Goal: Task Accomplishment & Management: Manage account settings

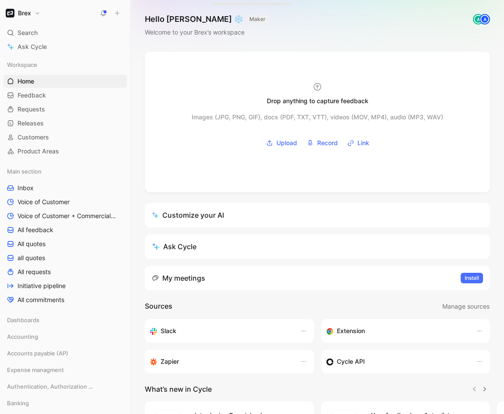
click at [41, 14] on button "Brex" at bounding box center [22, 13] width 39 height 12
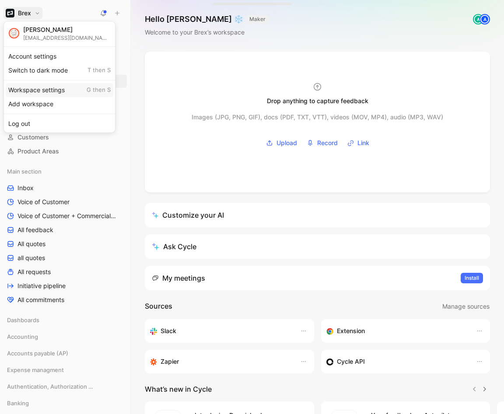
click at [35, 89] on div "Workspace settings G then S" at bounding box center [60, 90] width 108 height 14
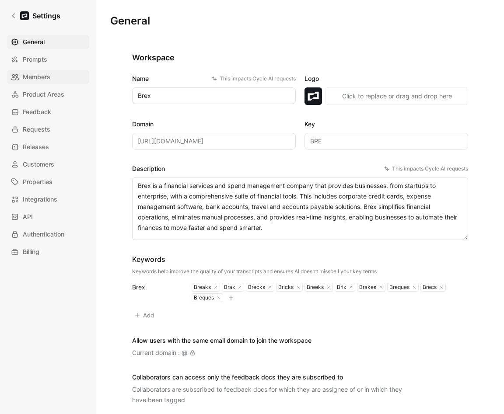
click at [39, 73] on span "Members" at bounding box center [37, 77] width 28 height 10
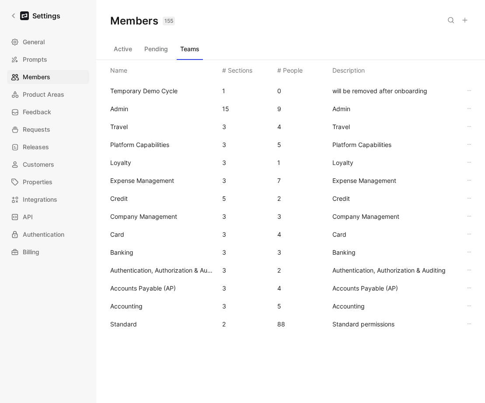
click at [132, 311] on span "Accounting" at bounding box center [162, 306] width 105 height 10
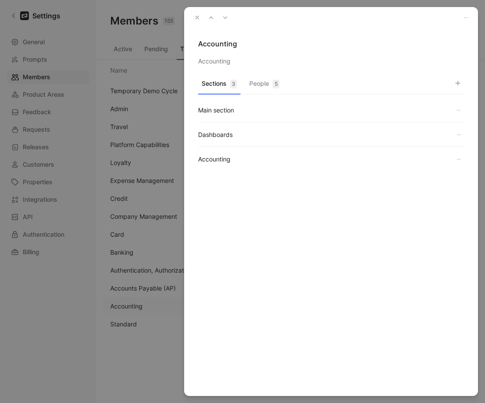
click at [271, 76] on div "Sections 3 People 5 Main section Dashboards Accounting" at bounding box center [331, 158] width 294 height 166
click at [262, 84] on button "People 5" at bounding box center [264, 85] width 37 height 17
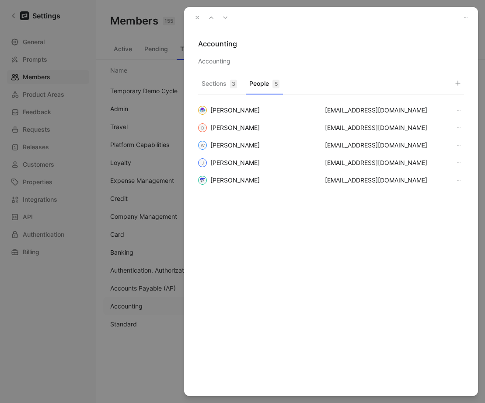
click at [197, 16] on icon "button" at bounding box center [197, 17] width 6 height 6
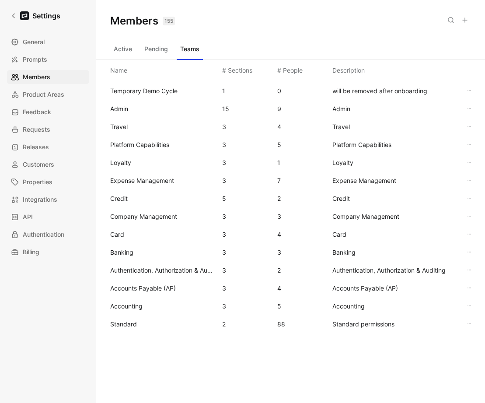
click at [168, 215] on span "Company Management" at bounding box center [143, 216] width 67 height 7
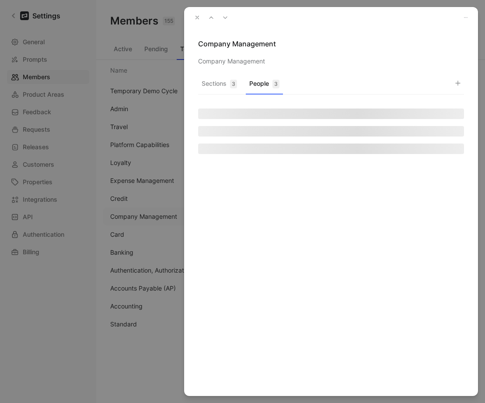
click at [267, 80] on button "People 3" at bounding box center [264, 85] width 37 height 17
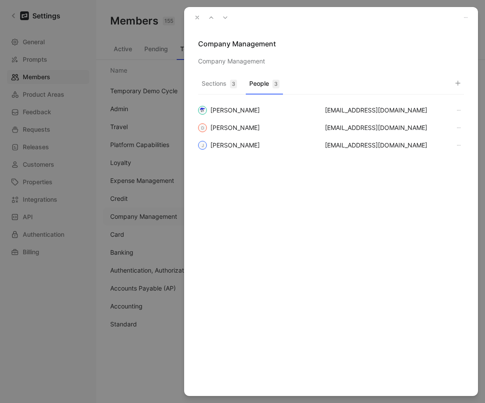
click at [455, 84] on icon "button" at bounding box center [457, 83] width 7 height 7
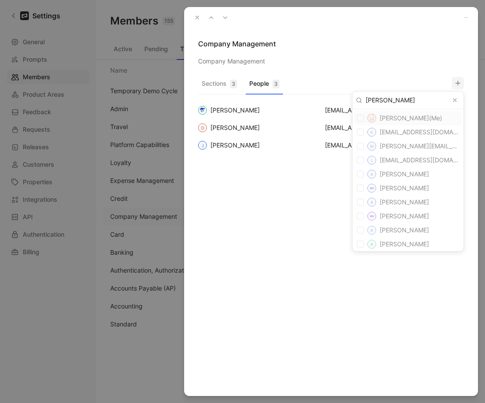
type input "[PERSON_NAME]"
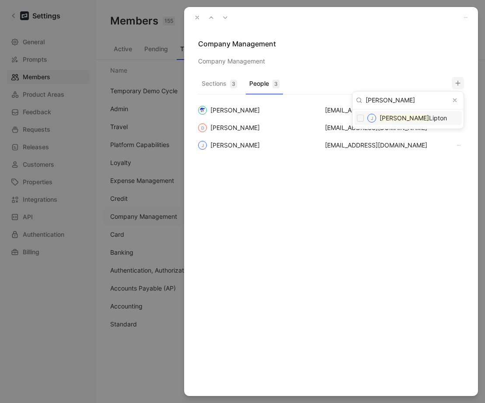
click at [361, 116] on input "checkbox" at bounding box center [360, 118] width 7 height 7
checkbox input "true"
click at [195, 16] on div at bounding box center [242, 201] width 485 height 403
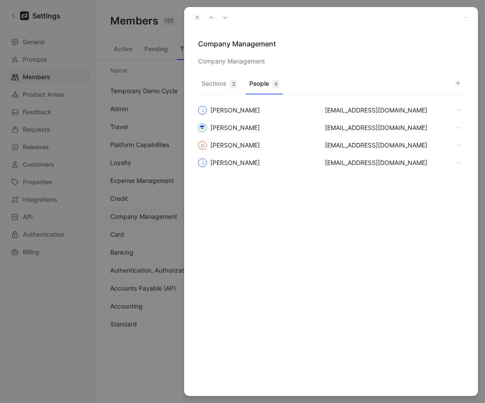
click at [195, 16] on icon "button" at bounding box center [197, 17] width 6 height 6
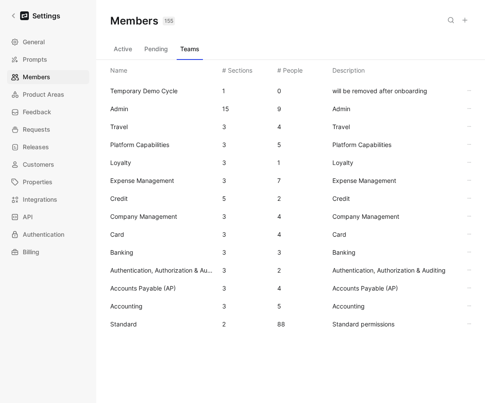
click at [134, 229] on span "Card" at bounding box center [162, 234] width 105 height 10
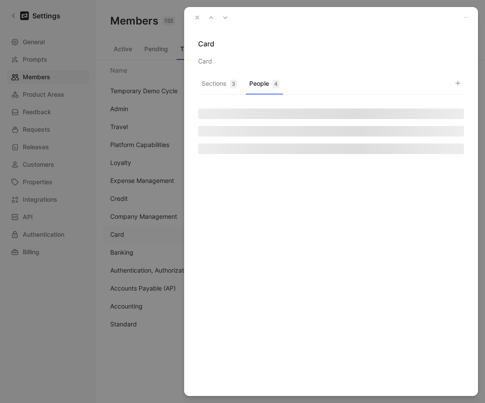
click at [255, 85] on button "People 4" at bounding box center [264, 85] width 37 height 17
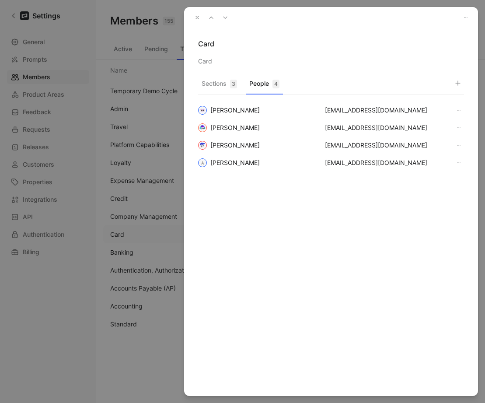
click at [449, 86] on div "Sections 3 People 4" at bounding box center [331, 85] width 266 height 17
click at [462, 82] on button "button" at bounding box center [458, 83] width 12 height 12
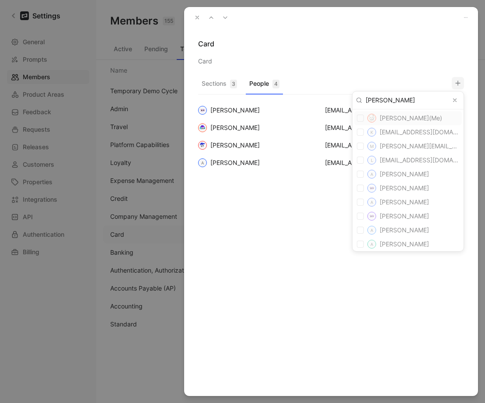
type input "[PERSON_NAME]"
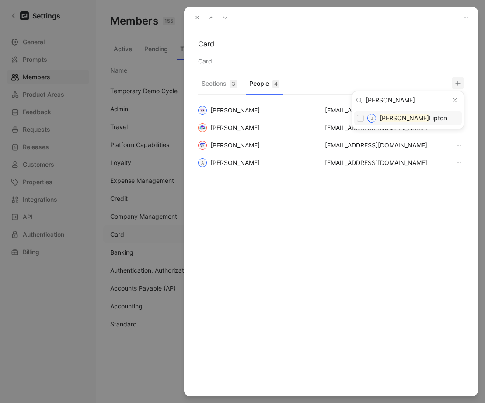
click at [429, 117] on span "Lipton" at bounding box center [438, 117] width 18 height 7
checkbox input "true"
click at [197, 17] on div at bounding box center [242, 201] width 485 height 403
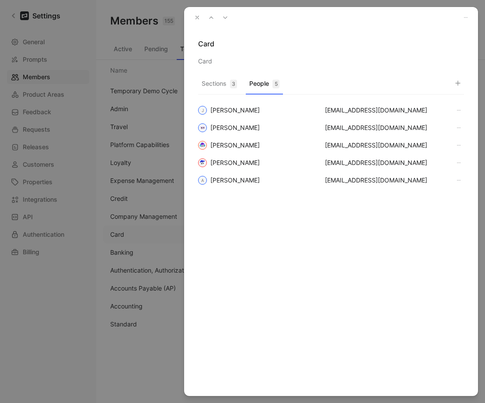
click at [197, 17] on use "button" at bounding box center [197, 17] width 3 height 3
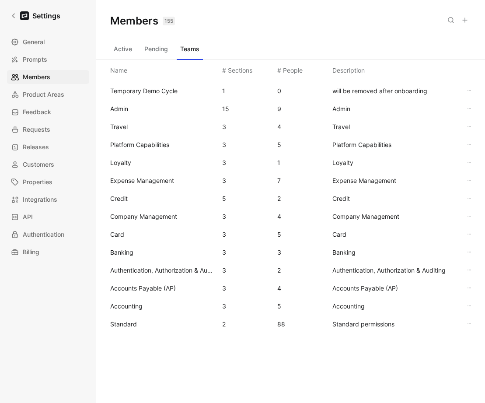
click at [152, 147] on span "Platform Capabilities" at bounding box center [139, 144] width 59 height 7
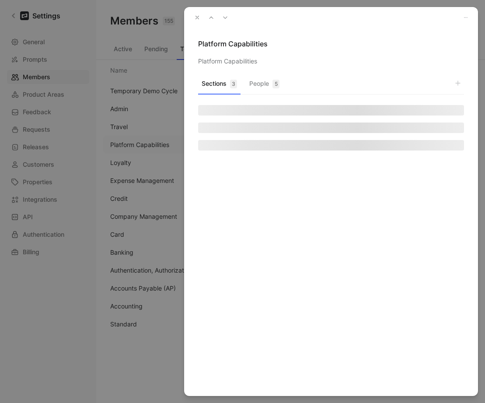
click at [270, 82] on button "People 5" at bounding box center [264, 85] width 37 height 17
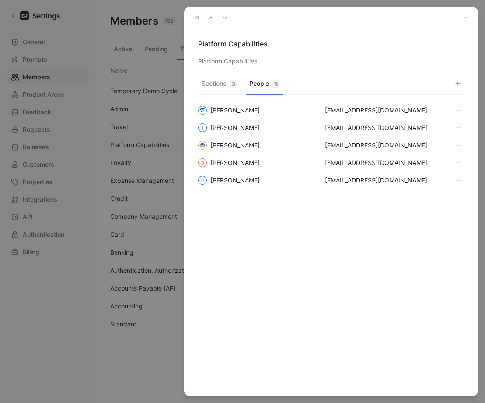
click at [464, 86] on div "Sections 3 People 5 [PERSON_NAME] [EMAIL_ADDRESS][DOMAIN_NAME] I [PERSON_NAME] …" at bounding box center [331, 167] width 294 height 184
click at [461, 85] on icon "button" at bounding box center [457, 83] width 7 height 7
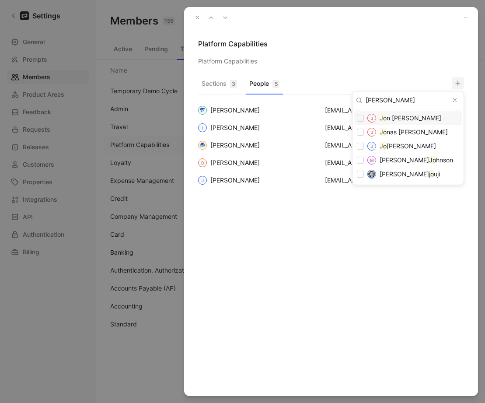
type input "[PERSON_NAME]"
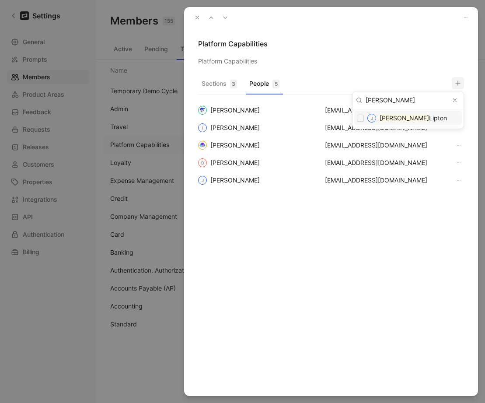
click at [385, 115] on mark "[PERSON_NAME]" at bounding box center [404, 117] width 49 height 7
checkbox input "true"
click at [263, 24] on div at bounding box center [242, 201] width 485 height 403
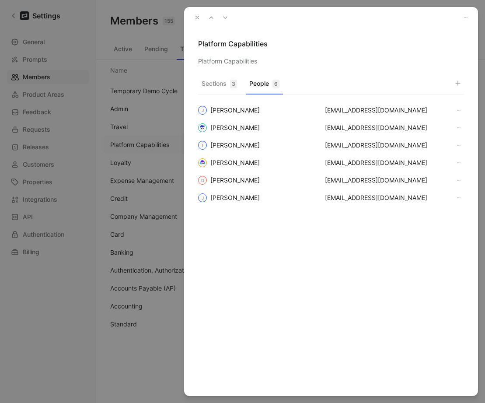
click at [197, 18] on icon "button" at bounding box center [197, 17] width 6 height 6
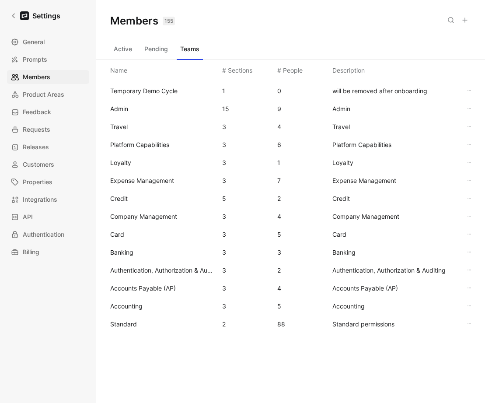
click at [157, 265] on span "Authentication, Authorization & Auditing" at bounding box center [162, 270] width 105 height 10
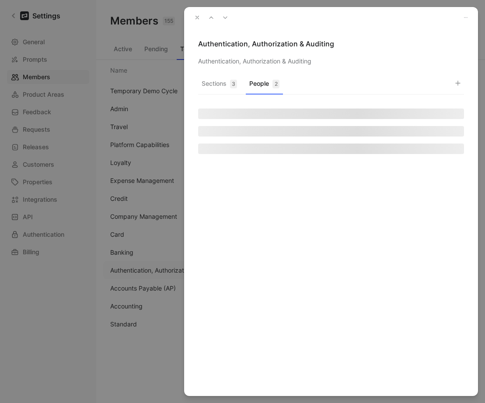
click at [265, 86] on button "People 2" at bounding box center [264, 85] width 37 height 17
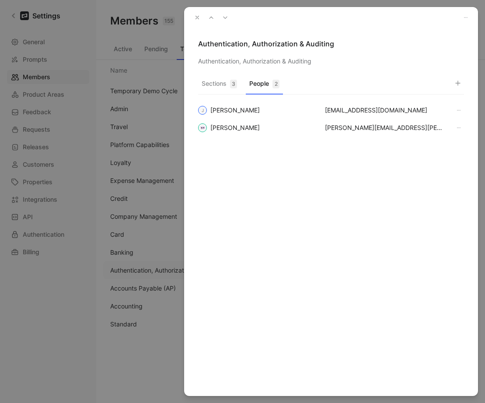
click at [454, 83] on icon "button" at bounding box center [457, 83] width 7 height 7
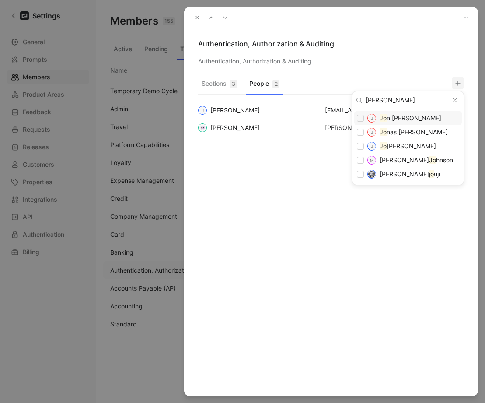
type input "[PERSON_NAME]"
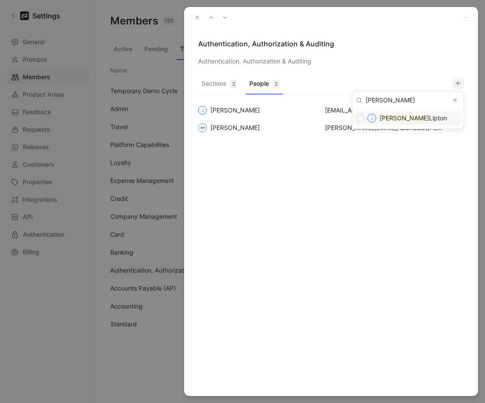
click at [391, 115] on mark "[PERSON_NAME]" at bounding box center [404, 117] width 49 height 7
checkbox input "true"
click at [195, 18] on div at bounding box center [242, 201] width 485 height 403
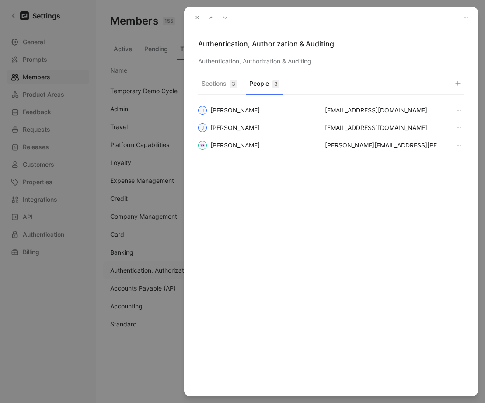
click at [199, 19] on icon "button" at bounding box center [197, 17] width 6 height 6
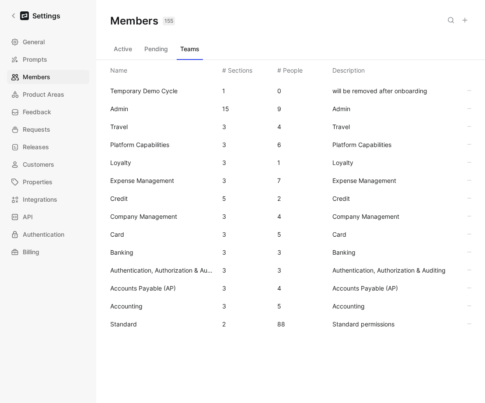
click at [130, 237] on span "Card" at bounding box center [162, 234] width 105 height 10
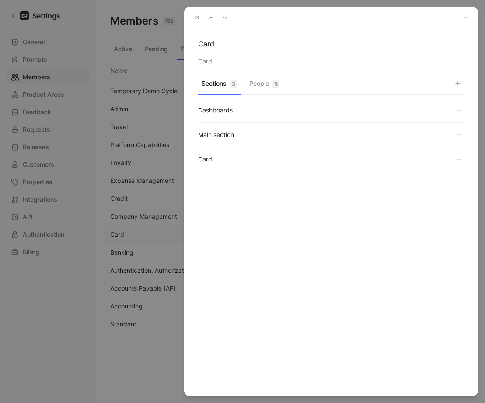
click at [271, 98] on div "Dashboards Main section Card" at bounding box center [331, 167] width 294 height 147
click at [270, 90] on button "People 5" at bounding box center [264, 85] width 37 height 17
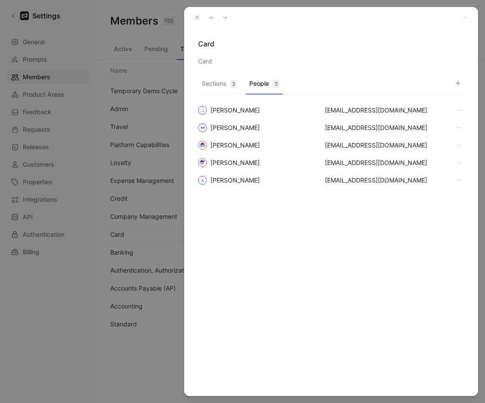
click at [200, 15] on icon "button" at bounding box center [197, 17] width 6 height 6
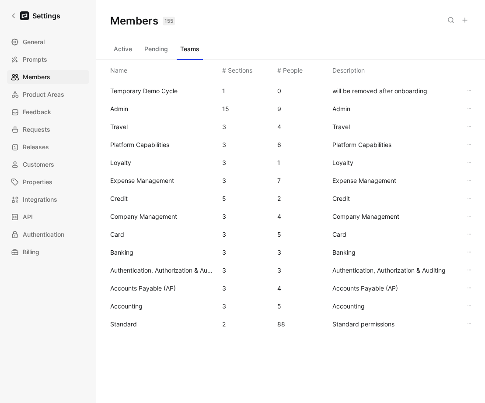
click at [155, 213] on span "Company Management" at bounding box center [143, 216] width 67 height 7
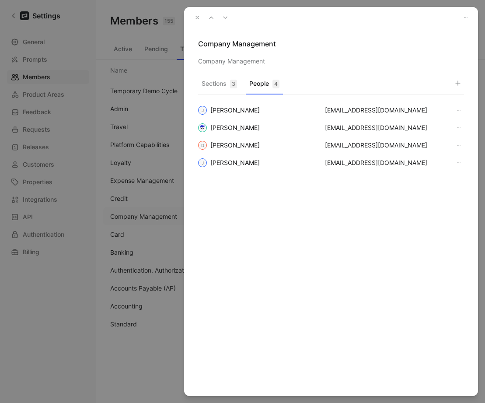
click at [257, 86] on button "People 4" at bounding box center [264, 85] width 37 height 17
click at [197, 16] on icon "button" at bounding box center [197, 17] width 6 height 6
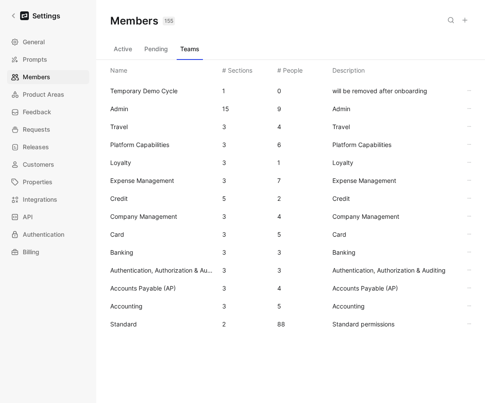
click at [168, 141] on span "Platform Capabilities" at bounding box center [139, 144] width 59 height 7
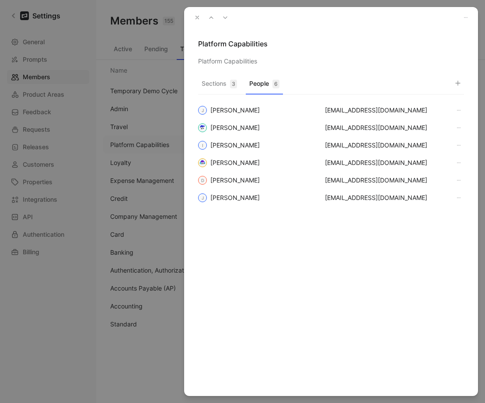
click at [257, 81] on button "People 6" at bounding box center [264, 85] width 37 height 17
click at [198, 17] on use "button" at bounding box center [197, 17] width 3 height 3
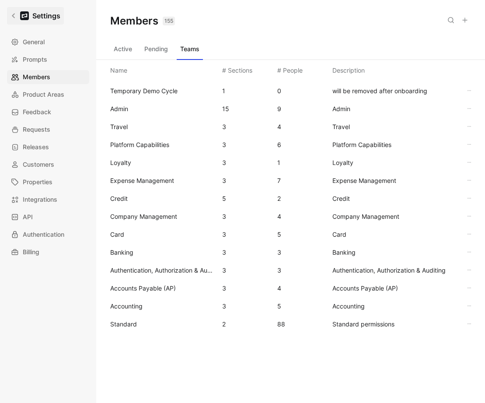
click at [10, 15] on icon at bounding box center [13, 16] width 6 height 6
